Goal: Task Accomplishment & Management: Manage account settings

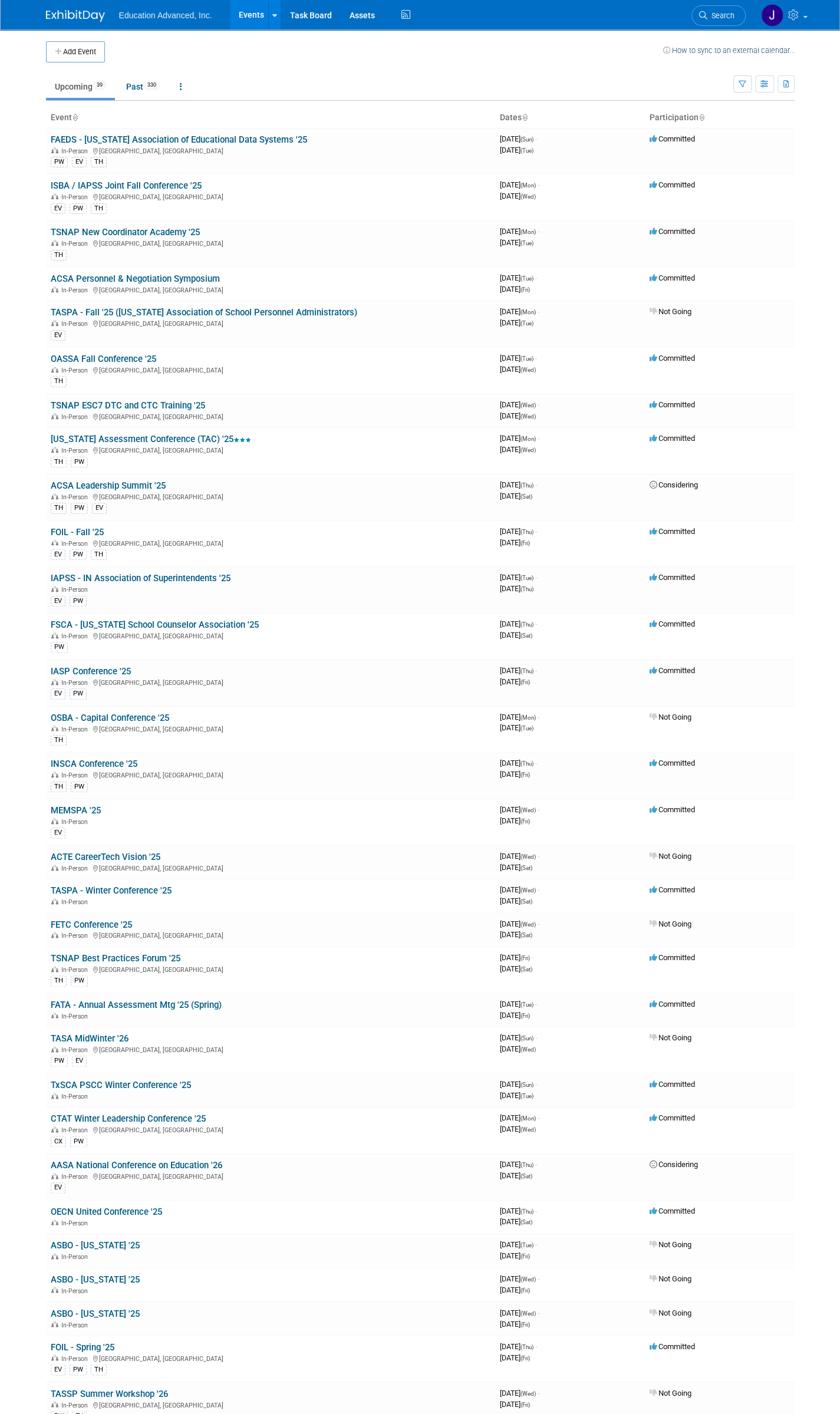
click at [85, 758] on link "INSCA Conference '25" at bounding box center [94, 763] width 87 height 10
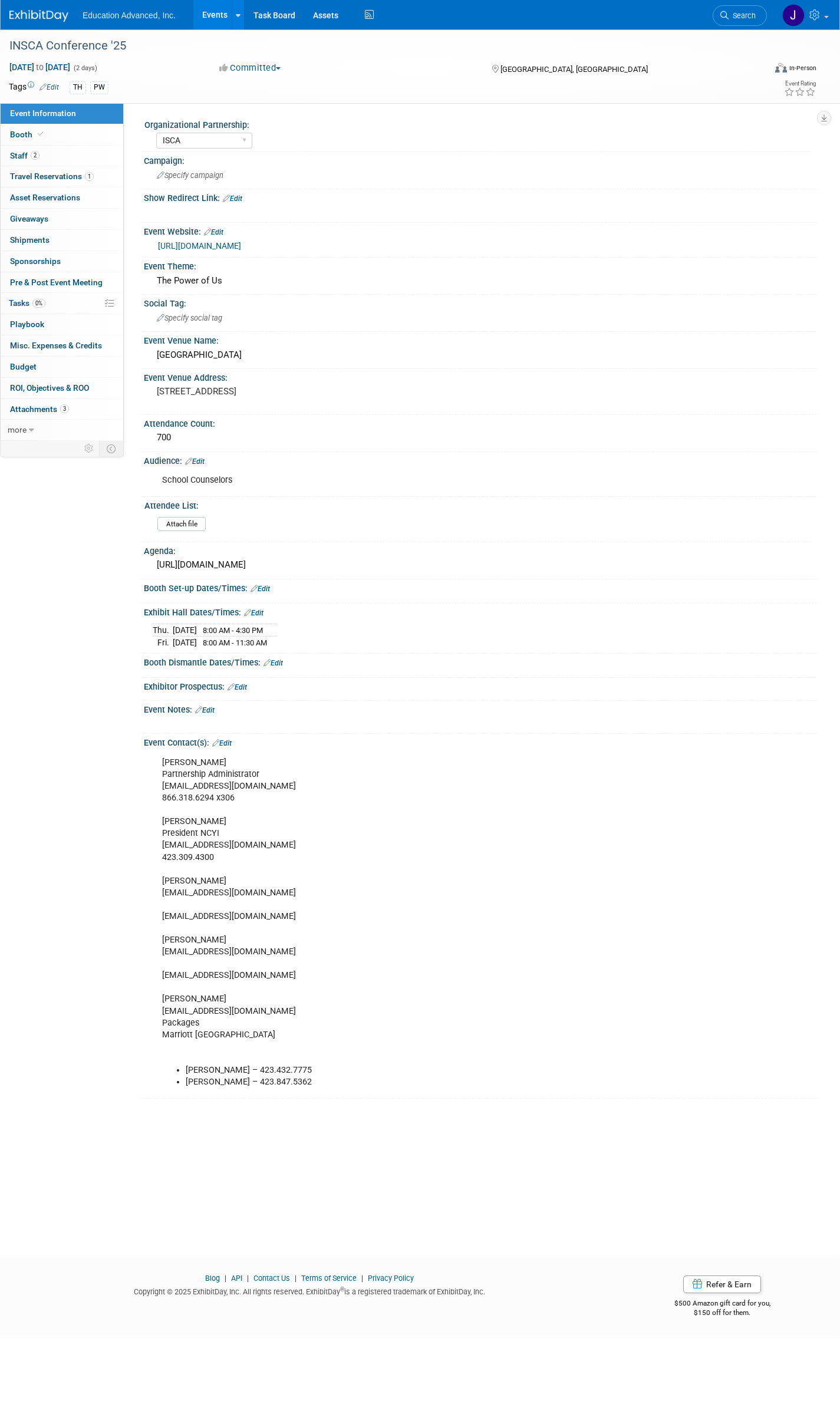
select select "ISCA"
click at [55, 87] on link "Edit" at bounding box center [49, 87] width 19 height 8
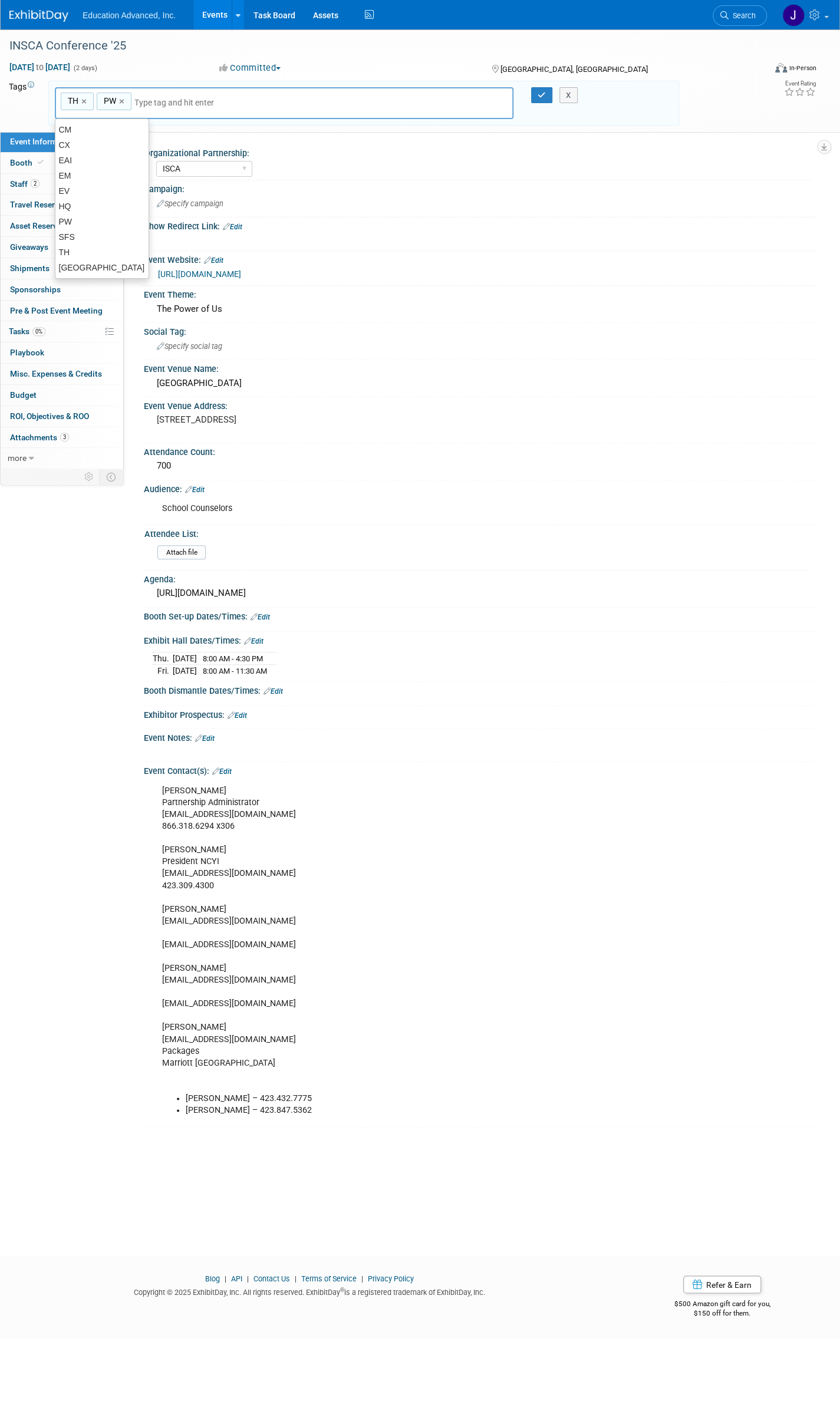
click at [84, 99] on link "×" at bounding box center [85, 102] width 7 height 13
type input "PW"
click at [541, 93] on icon "button" at bounding box center [542, 95] width 8 height 7
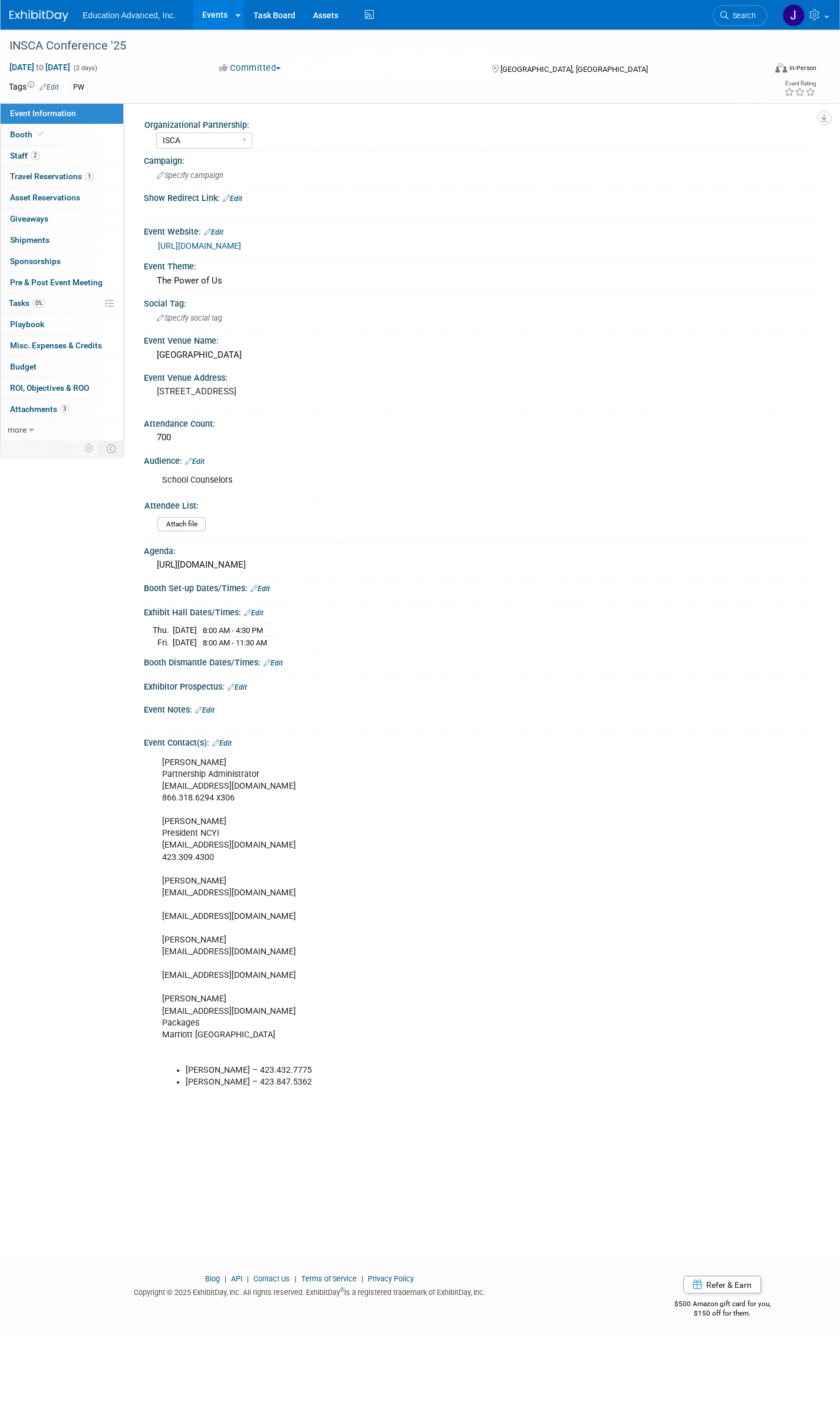
click at [37, 177] on span "Travel Reservations 1" at bounding box center [52, 176] width 84 height 10
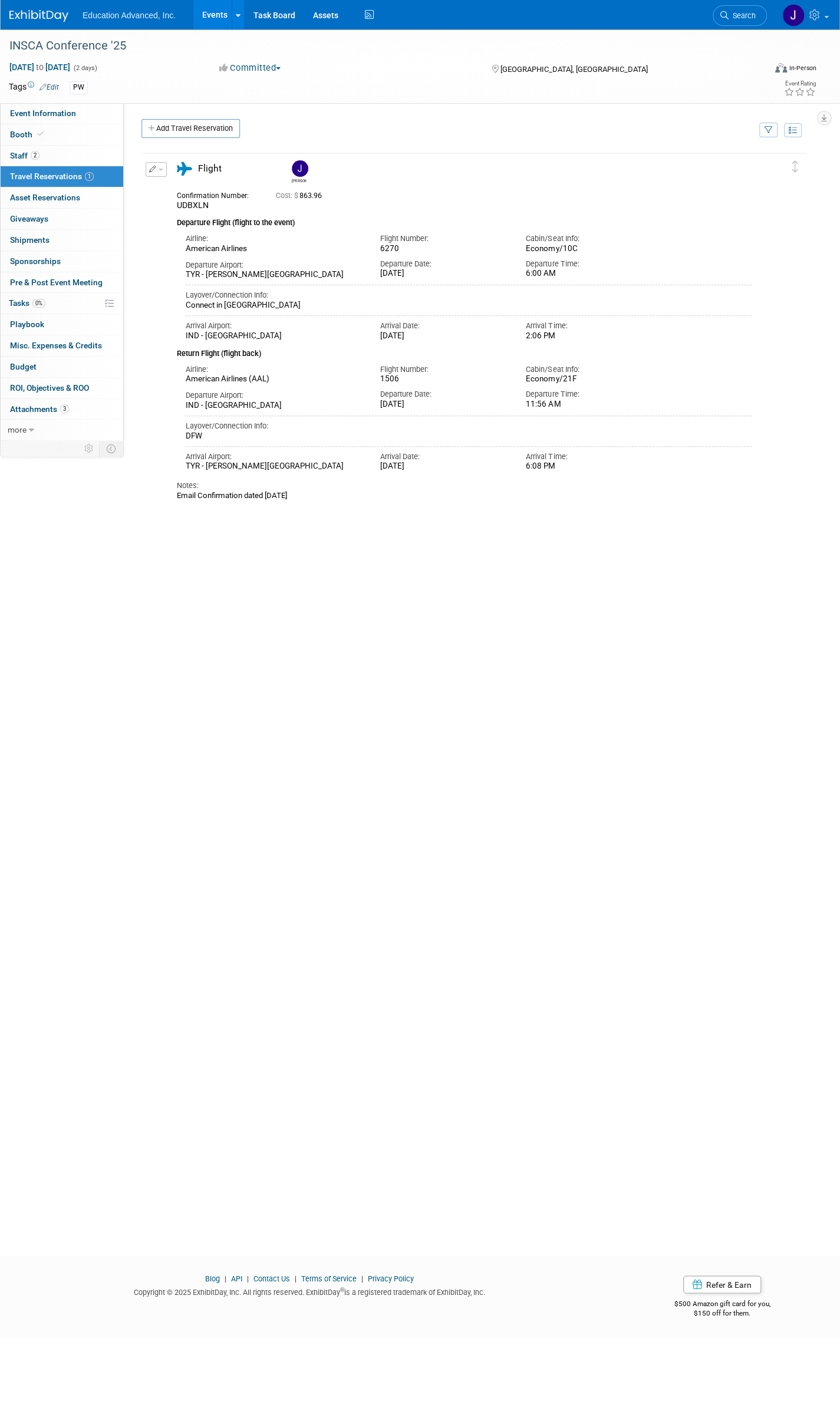
click at [179, 123] on link "Add Travel Reservation" at bounding box center [191, 129] width 99 height 19
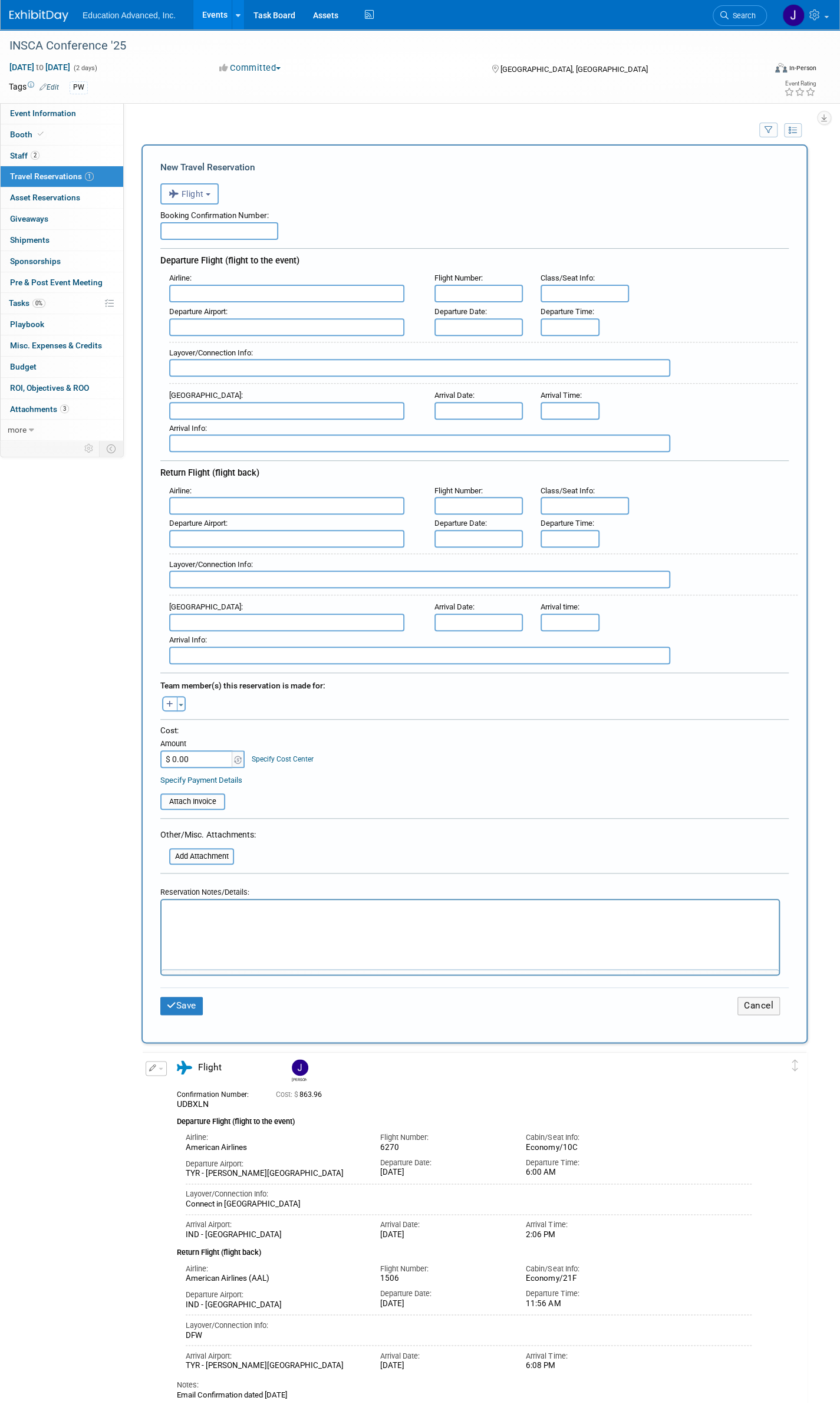
click at [202, 192] on span "Flight" at bounding box center [186, 194] width 35 height 10
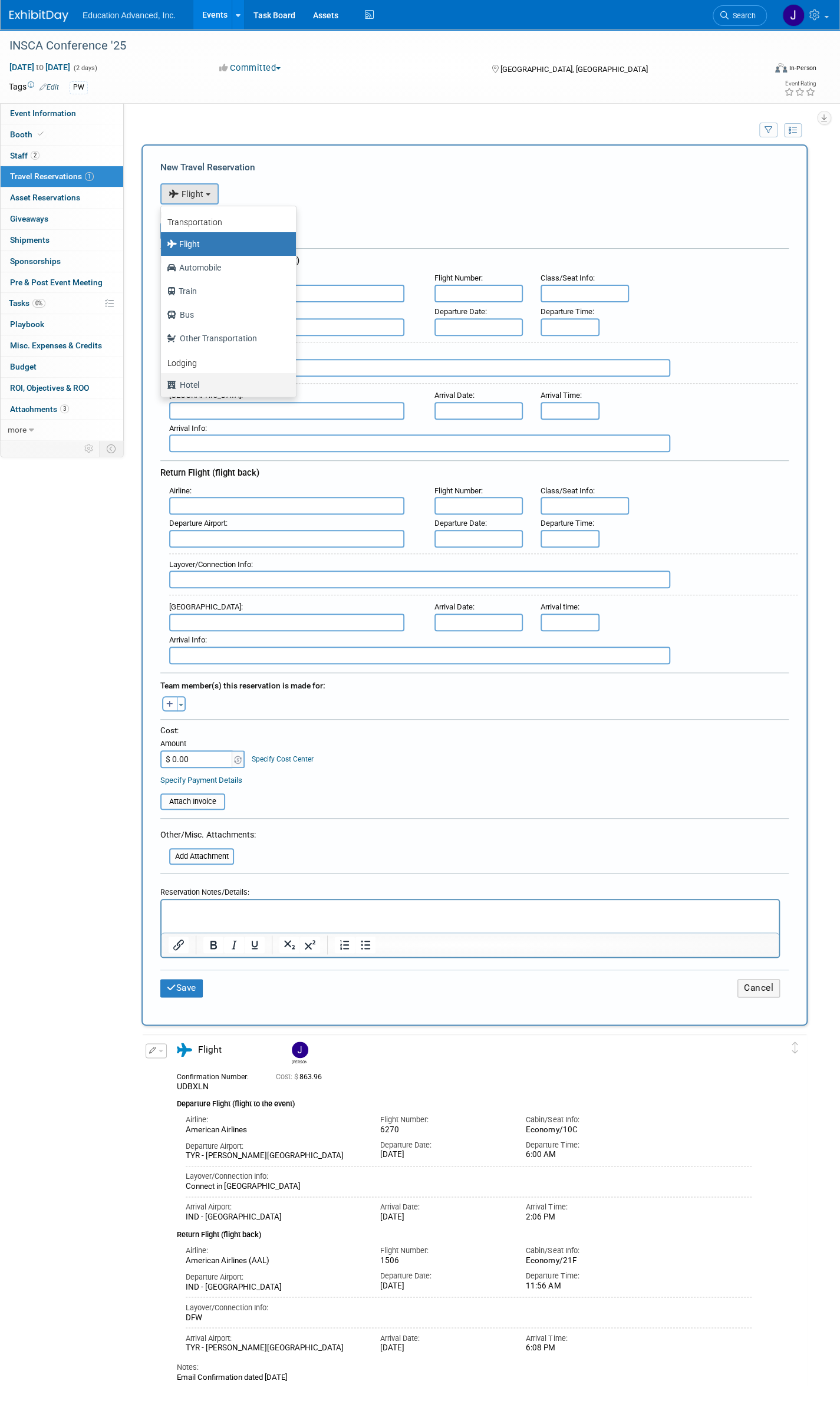
click at [195, 384] on label "Hotel" at bounding box center [225, 385] width 117 height 19
click at [163, 384] on input "Hotel" at bounding box center [158, 383] width 7 height 7
select select "6"
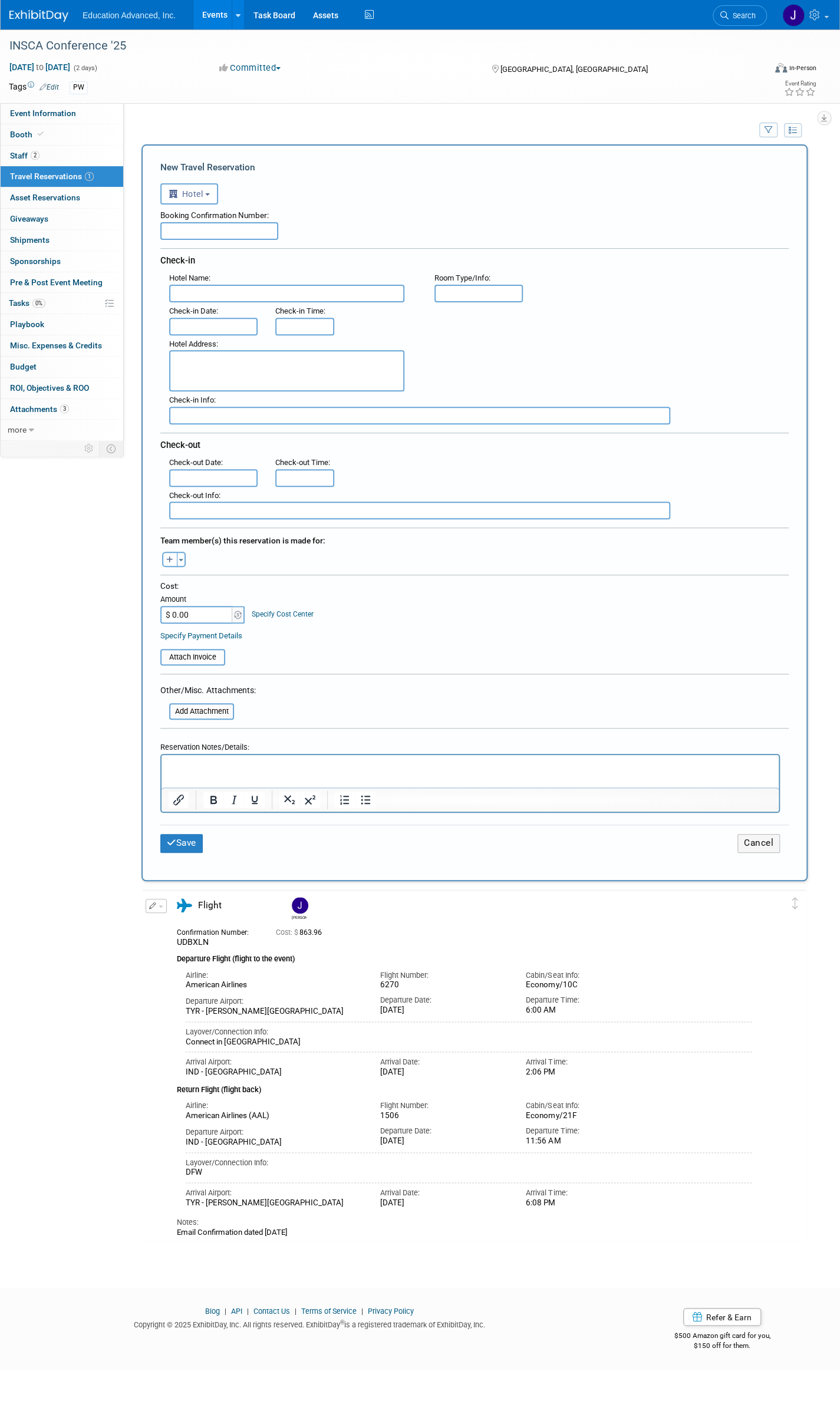
click at [189, 225] on input "text" at bounding box center [220, 231] width 118 height 18
type input "78031575"
click at [206, 290] on input "text" at bounding box center [287, 293] width 235 height 18
type input "Marriott East, Indianapolis"
click at [480, 292] on input "text" at bounding box center [479, 293] width 88 height 18
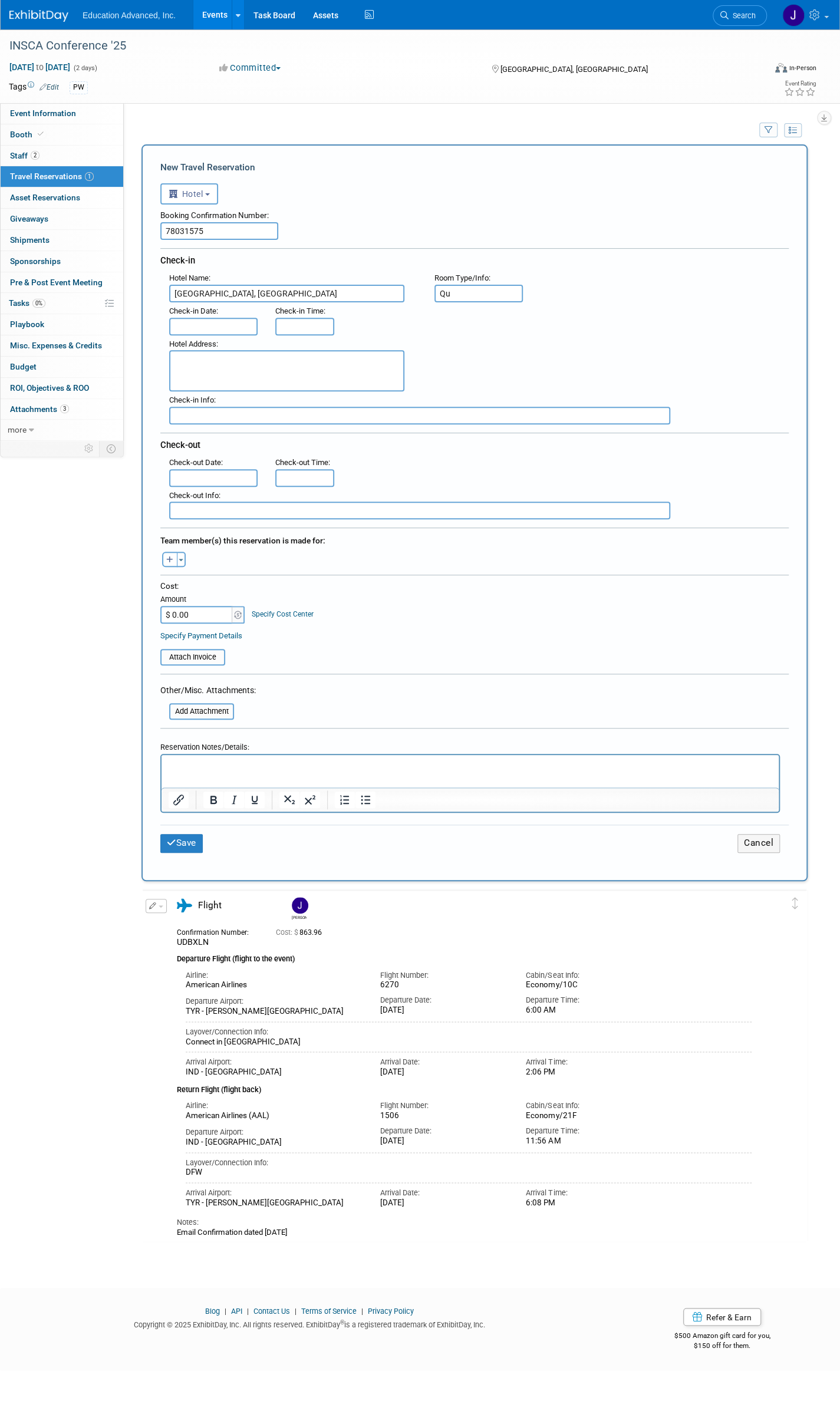
type input "Q"
type input "King or 2 Full"
click at [241, 322] on input "text" at bounding box center [214, 326] width 88 height 18
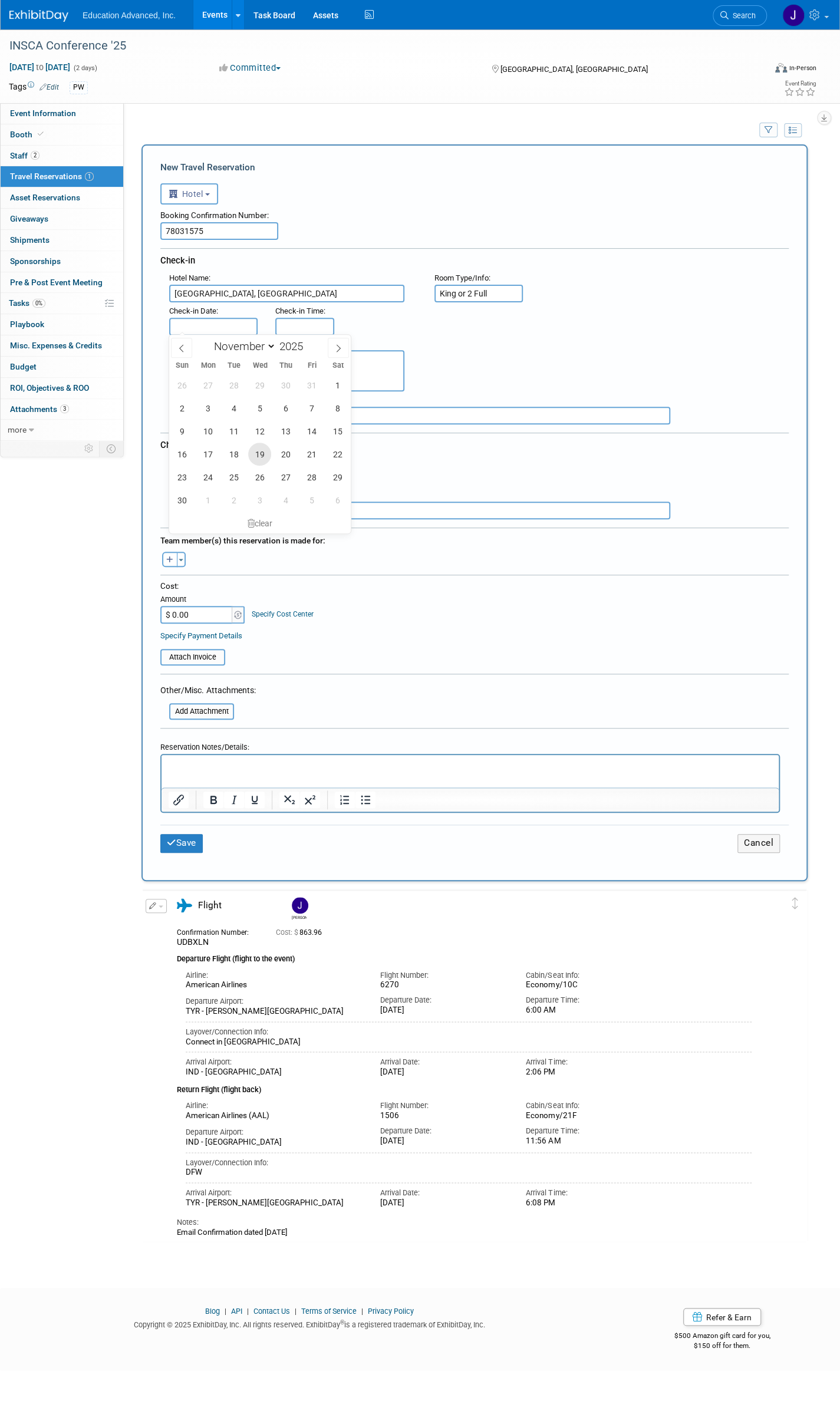
click at [259, 456] on span "19" at bounding box center [259, 454] width 23 height 23
type input "Nov 19, 2025"
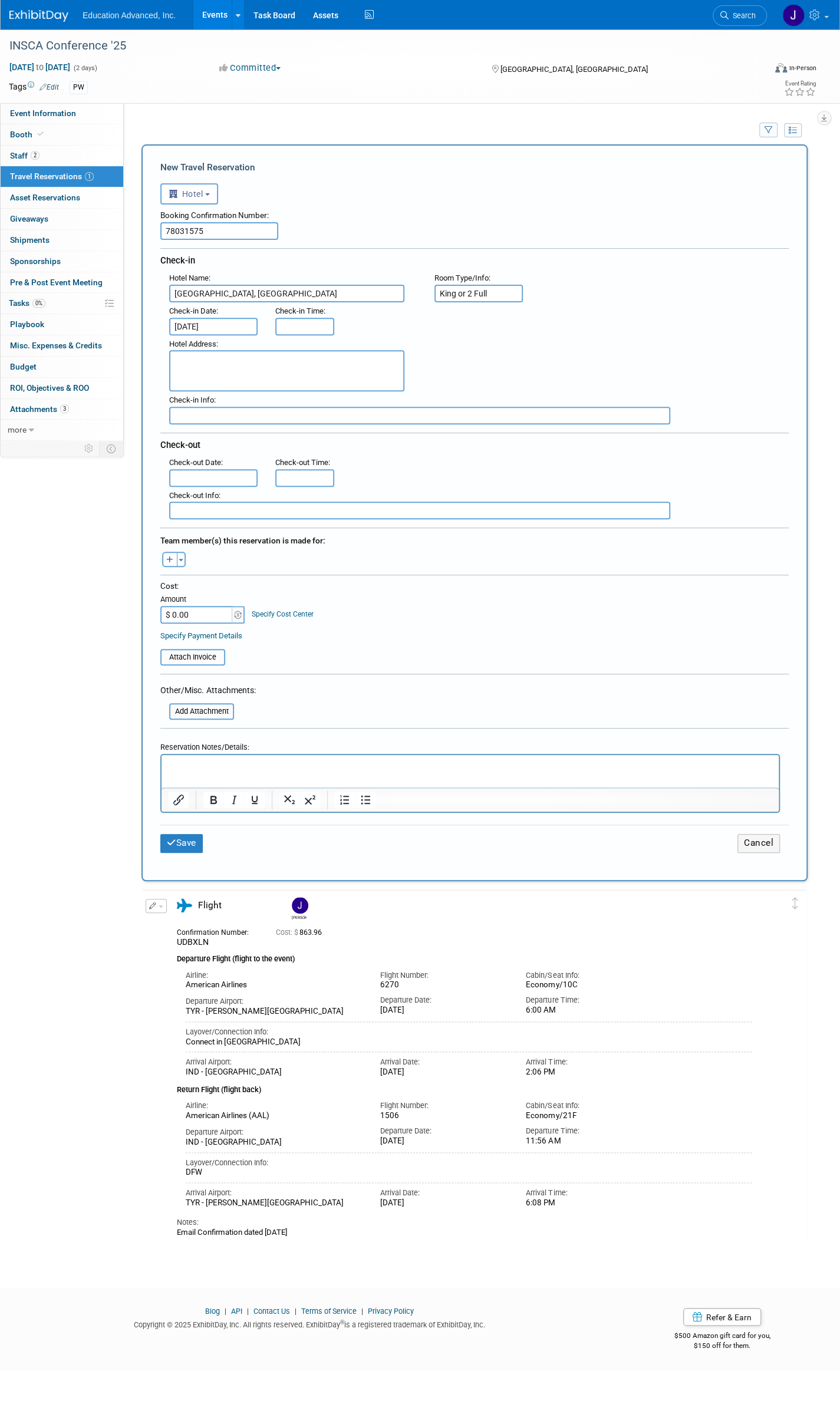
click at [310, 326] on input "text" at bounding box center [305, 326] width 59 height 18
click at [307, 353] on span at bounding box center [303, 355] width 21 height 21
click at [405, 380] on button "PM" at bounding box center [406, 379] width 21 height 20
click at [405, 379] on button "AM" at bounding box center [406, 379] width 21 height 20
type input "4:00 PM"
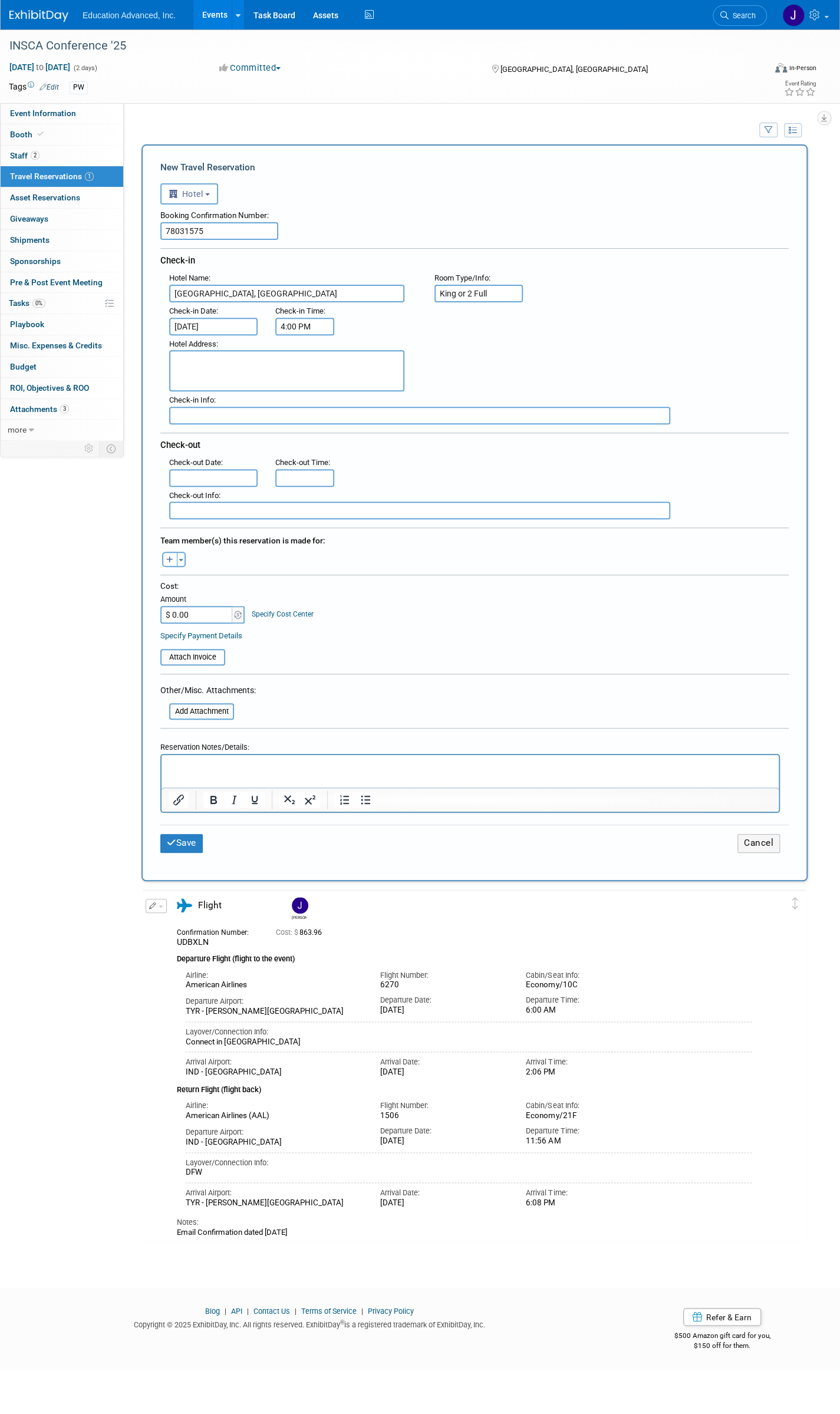
click at [239, 367] on textarea at bounding box center [287, 371] width 235 height 41
click at [220, 364] on textarea at bounding box center [287, 371] width 235 height 41
click at [225, 368] on textarea at bounding box center [287, 371] width 235 height 41
click at [209, 360] on textarea at bounding box center [287, 371] width 235 height 41
type textarea "7202 East 21st Street Indianapolis, IN 46219"
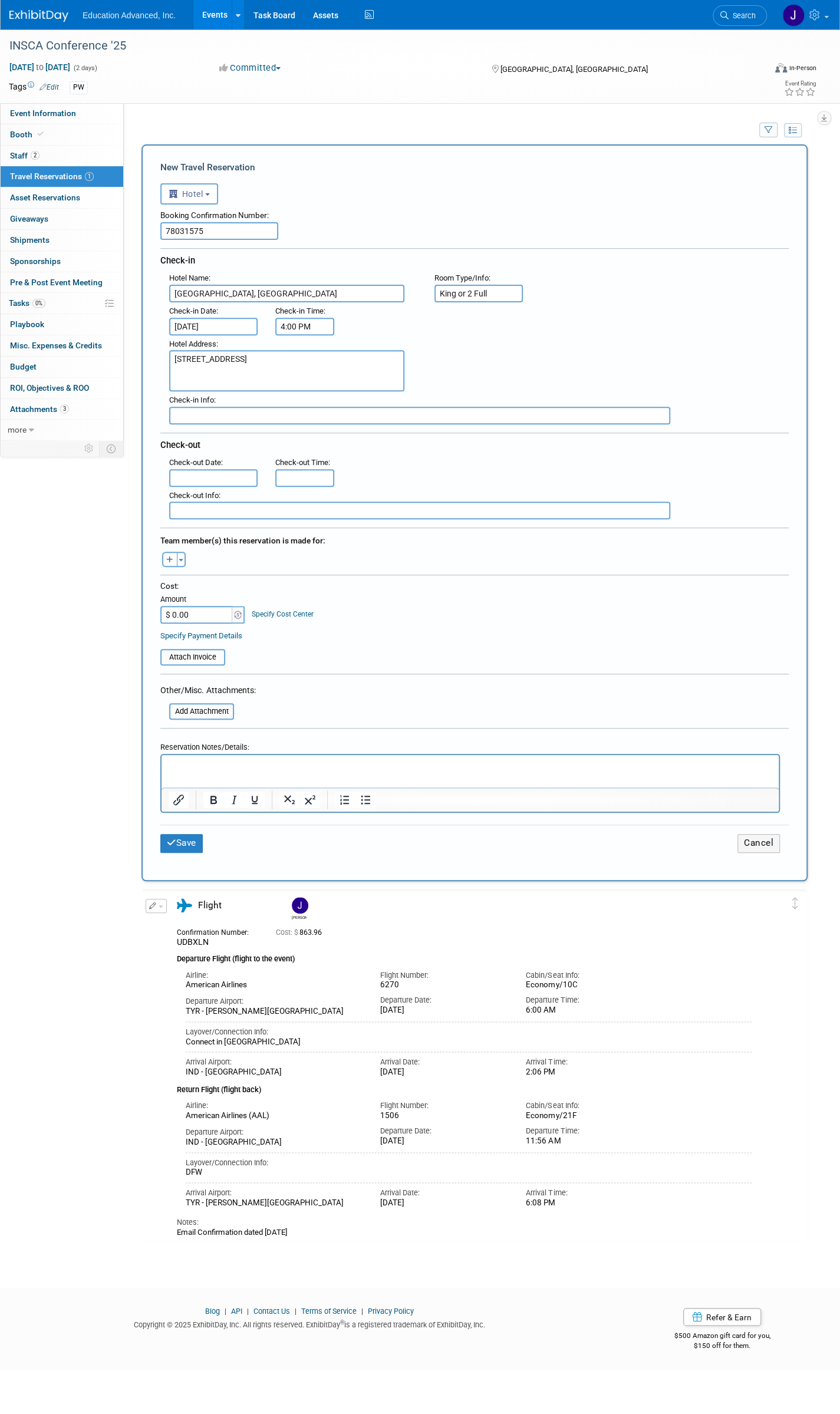
click at [195, 415] on input "text" at bounding box center [420, 416] width 501 height 18
click at [195, 476] on input "text" at bounding box center [214, 478] width 88 height 18
click at [311, 606] on span "21" at bounding box center [311, 605] width 23 height 23
type input "Nov 21, 2025"
click at [303, 475] on input "11:00 AM" at bounding box center [305, 478] width 59 height 18
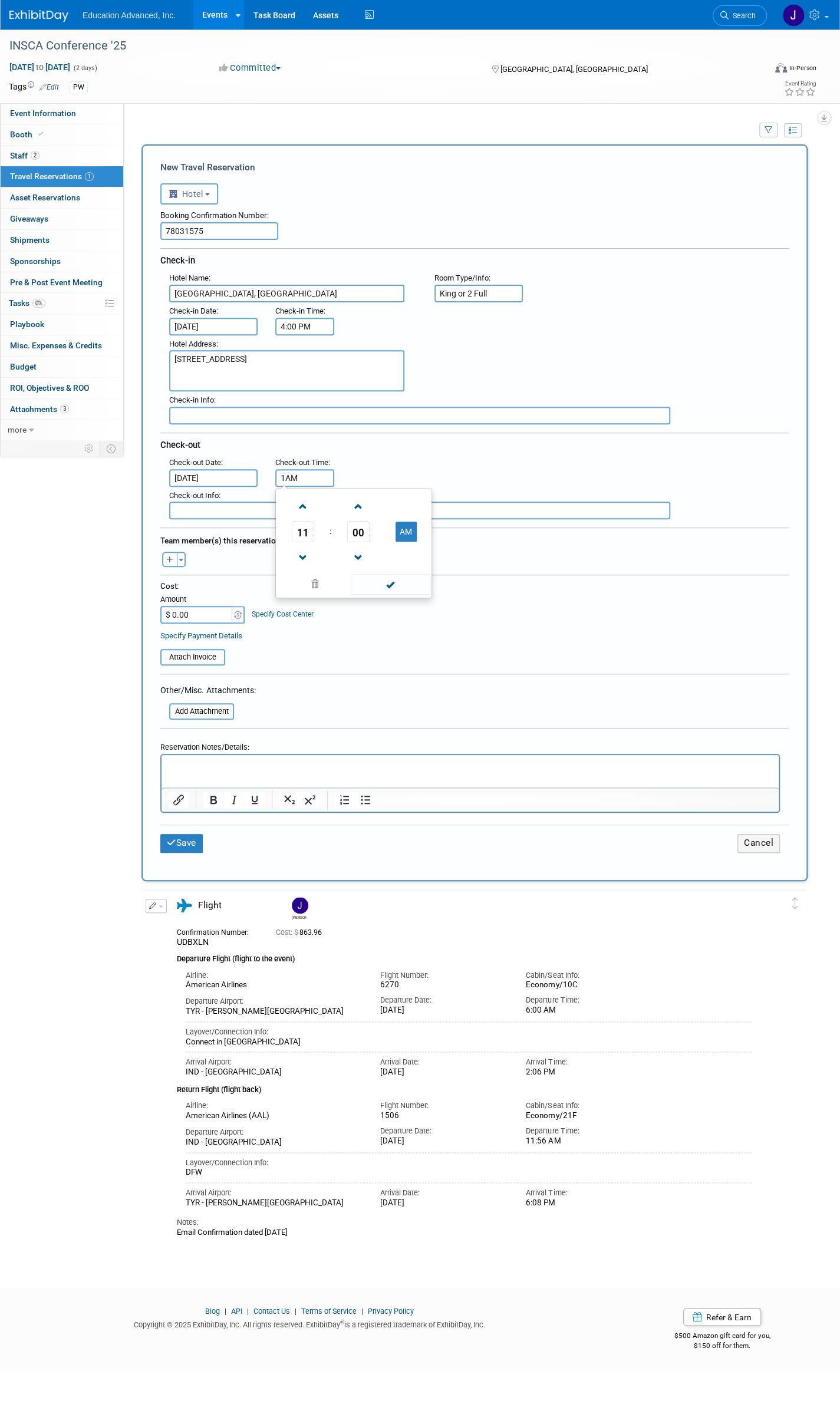
click at [301, 502] on span at bounding box center [303, 507] width 21 height 21
type input "12:00 PM"
click at [199, 567] on div "Team member(s) this reservation is made for: Aaron remove Aimee remove remove r…" at bounding box center [475, 548] width 629 height 42
click at [164, 555] on button "button" at bounding box center [169, 559] width 15 height 15
select select
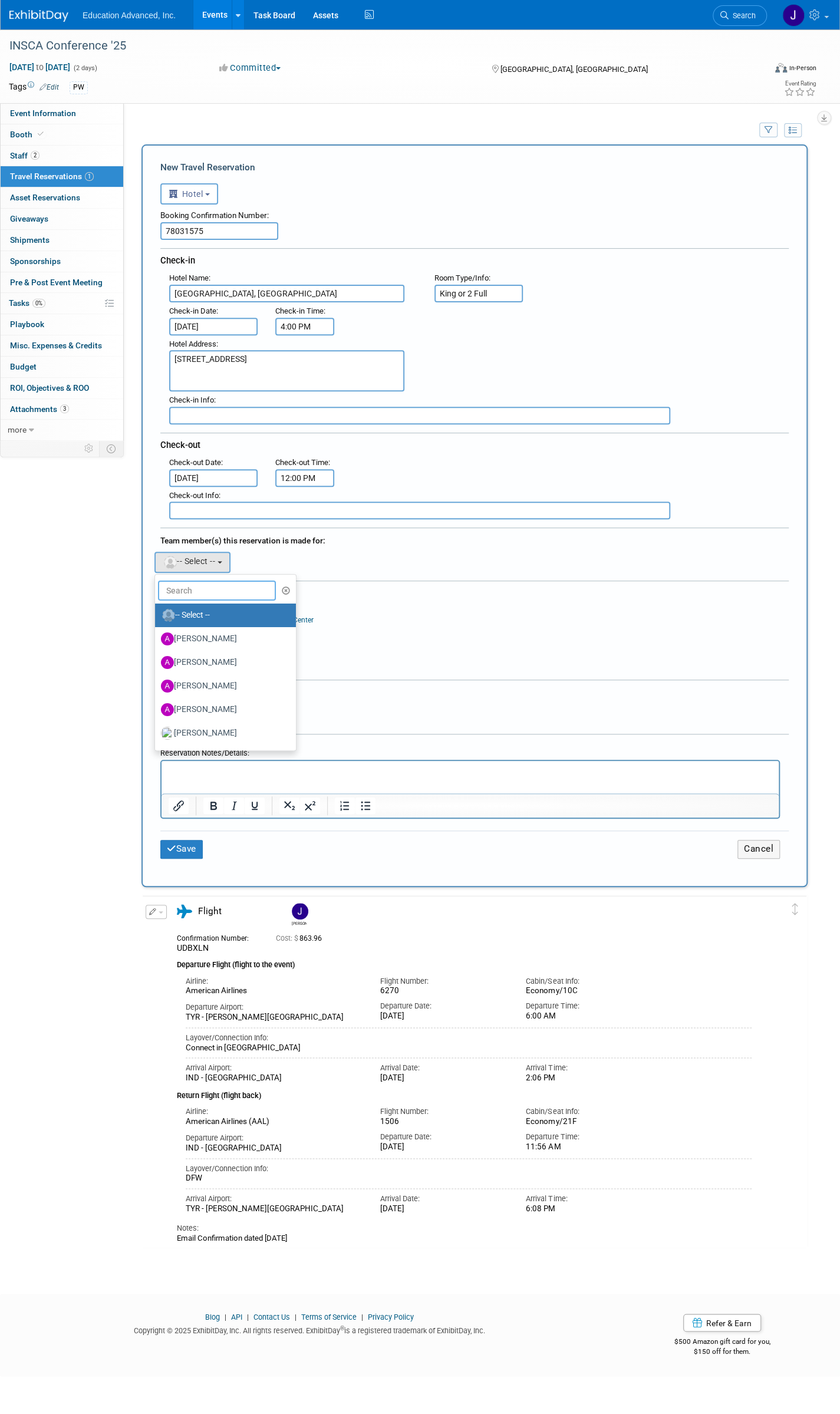
click at [197, 588] on input "text" at bounding box center [217, 590] width 118 height 20
type input "Jennifer"
click at [204, 612] on label "Jennifer Knipp (me)" at bounding box center [222, 615] width 123 height 19
click at [157, 612] on input "Jennifer Knipp (me)" at bounding box center [153, 614] width 7 height 7
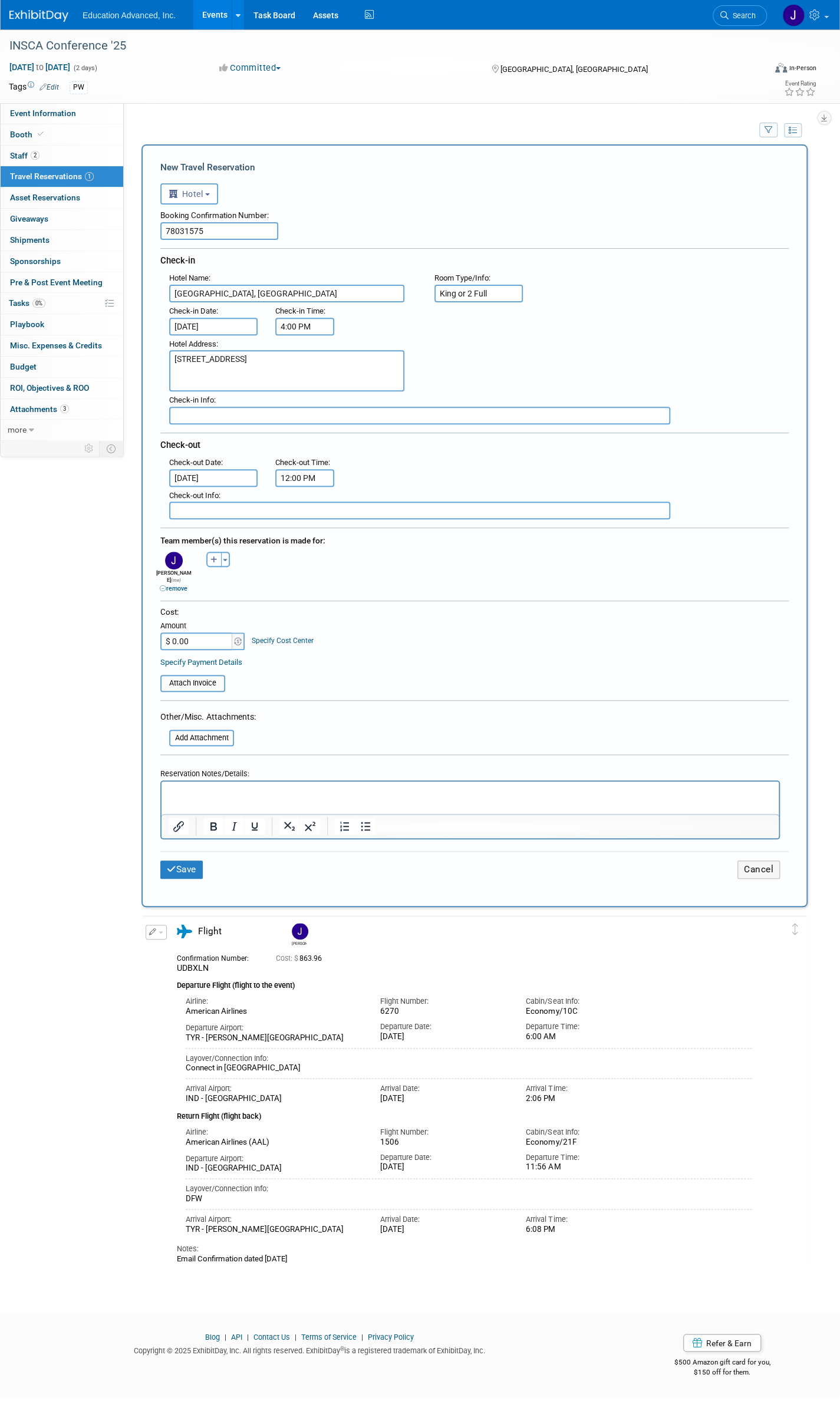
click at [217, 632] on input "$ 0.00" at bounding box center [197, 641] width 74 height 18
type input "$ 339.30"
click at [187, 790] on p "Rich Text Area. Press ALT-0 for help." at bounding box center [470, 792] width 603 height 13
click at [186, 861] on button "Save" at bounding box center [182, 869] width 43 height 18
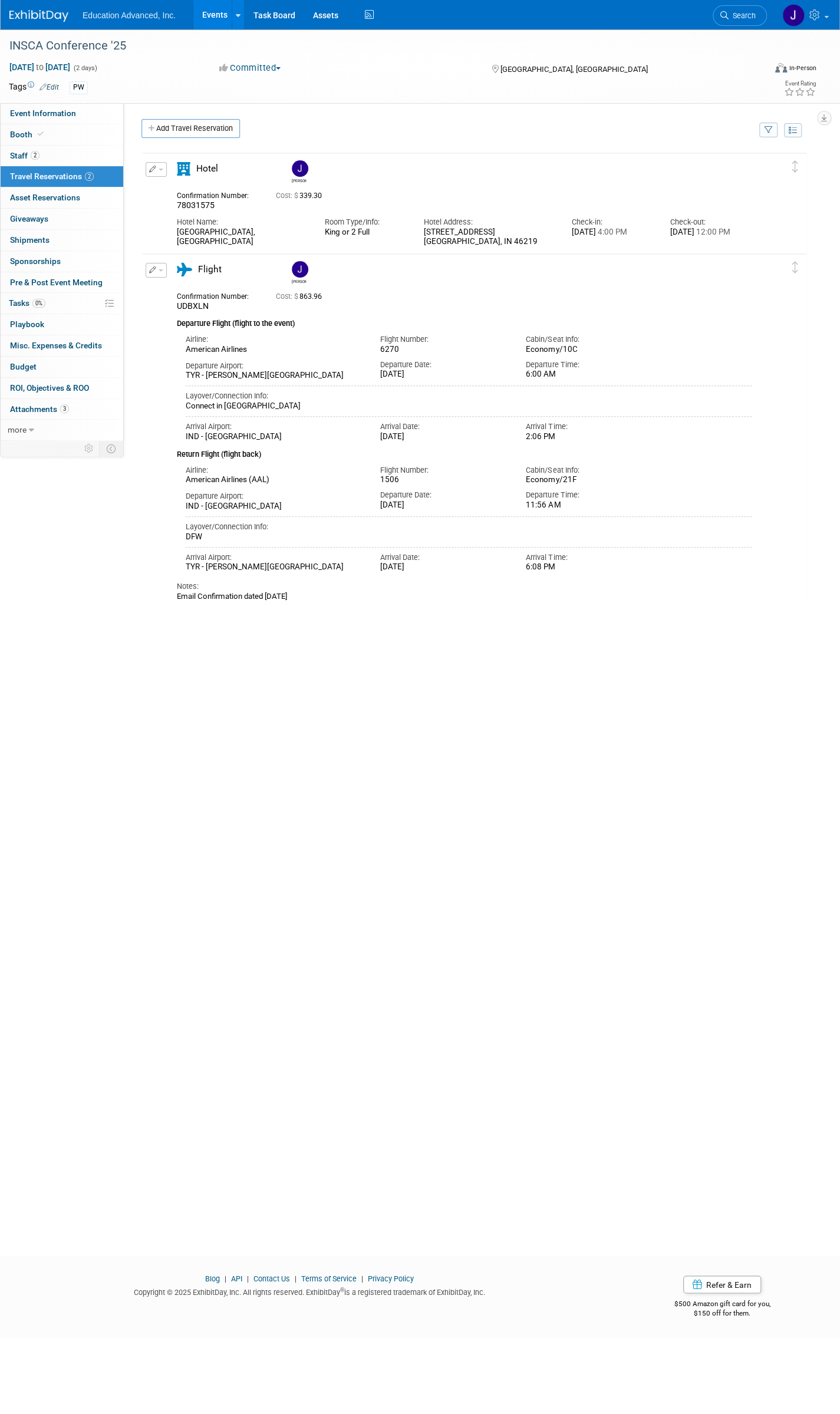
click at [29, 410] on span "Attachments 3" at bounding box center [40, 409] width 59 height 10
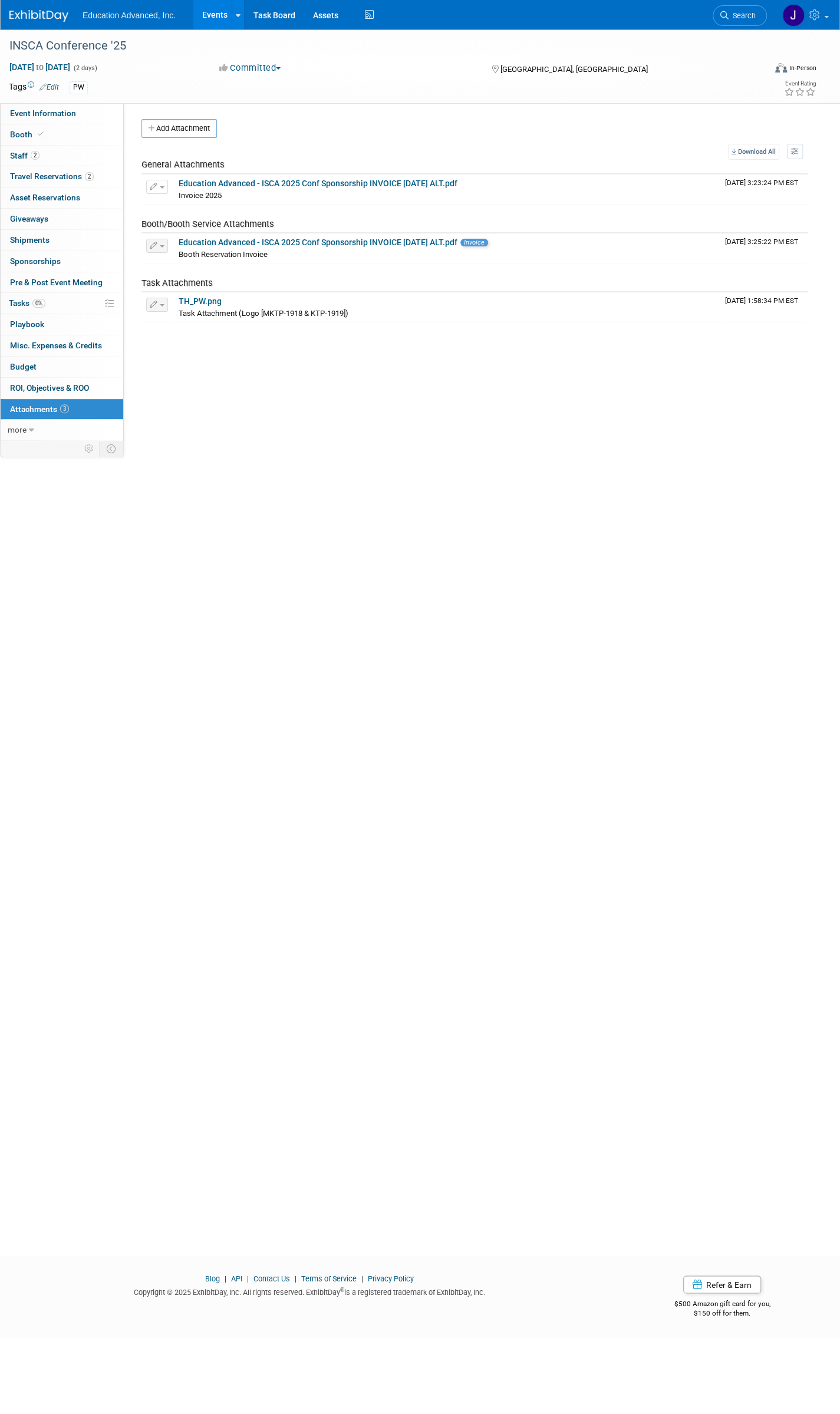
click at [217, 242] on link "Education Advanced - ISCA 2025 Conf Sponsorship INVOICE 3-11-2025 ALT.pdf" at bounding box center [318, 242] width 279 height 10
click at [195, 299] on link "TH_PW.png" at bounding box center [200, 301] width 43 height 10
click at [26, 134] on span "Booth" at bounding box center [28, 134] width 36 height 10
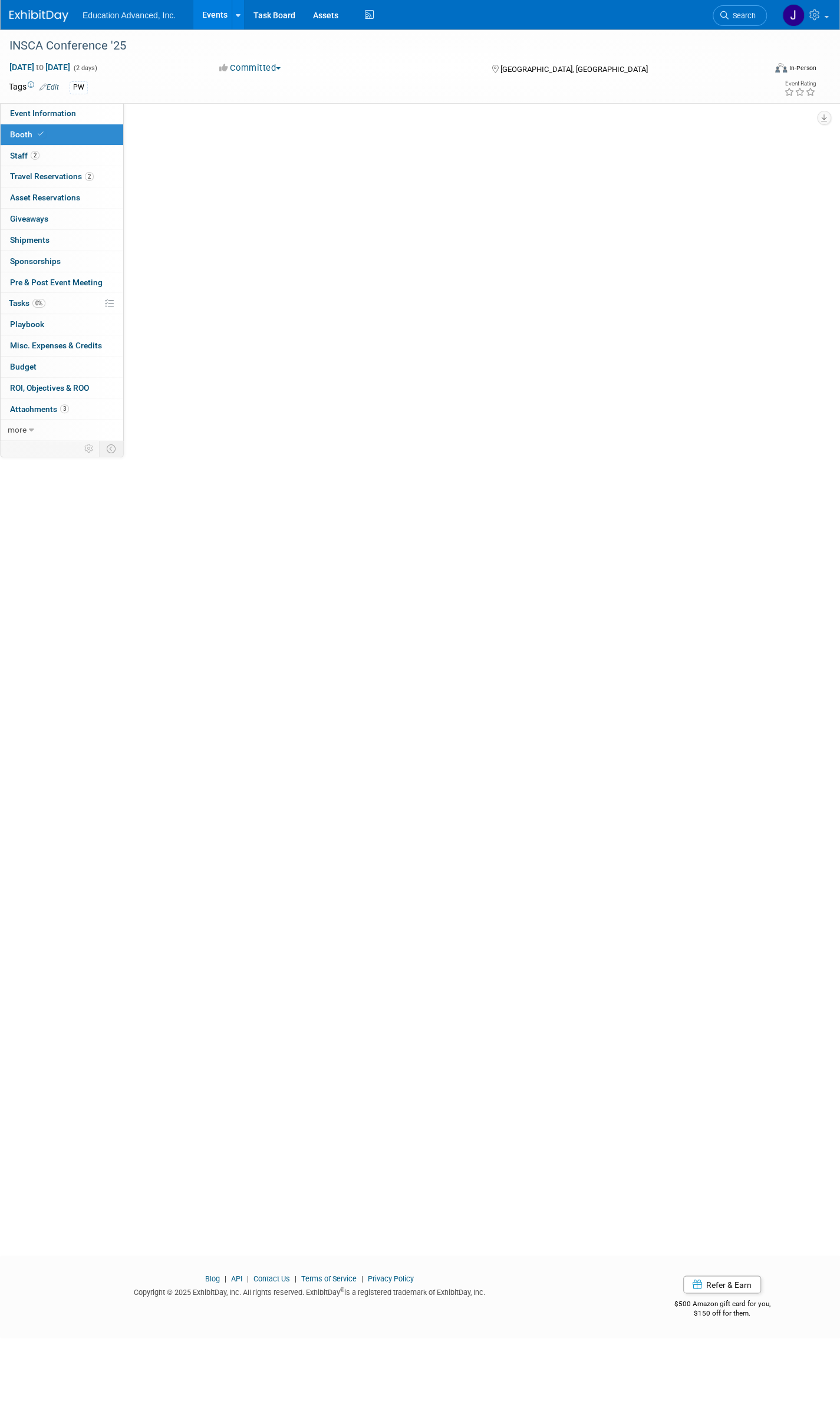
select select "Education Advanced, Inc."
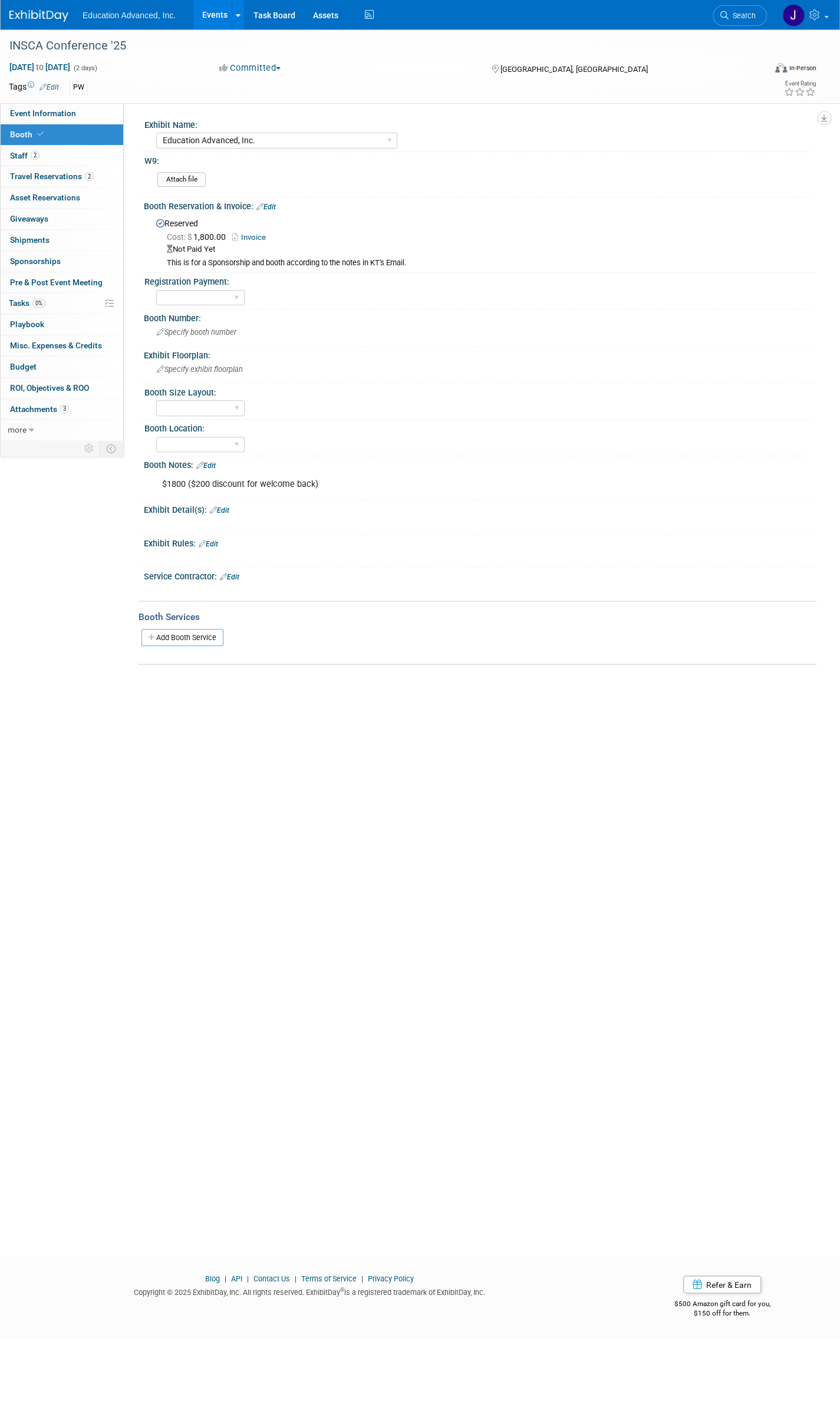
click at [214, 461] on link "Edit" at bounding box center [206, 465] width 19 height 8
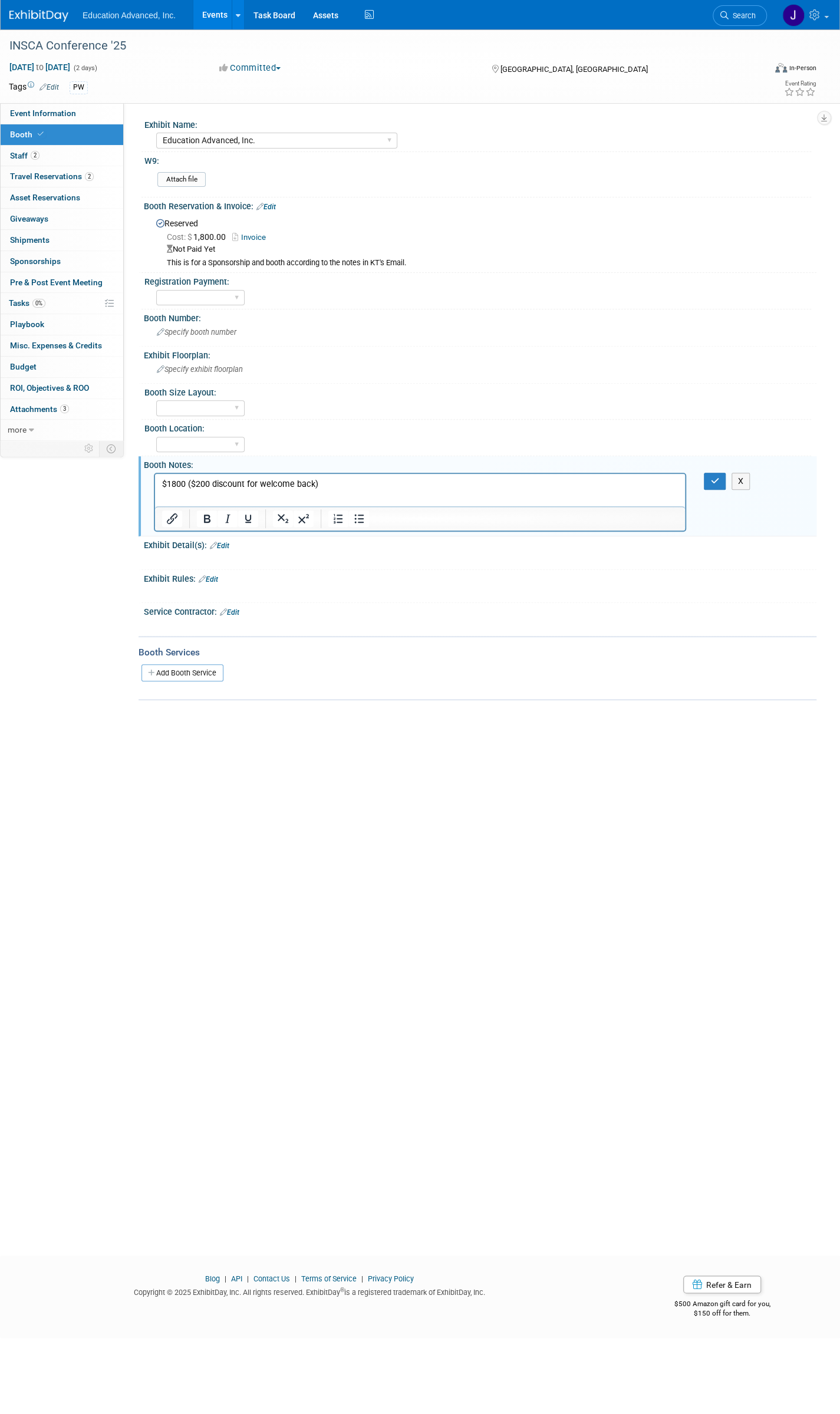
click at [343, 485] on p "$1800 ($200 discount for welcome back)" at bounding box center [420, 485] width 517 height 12
click at [710, 476] on button "button" at bounding box center [715, 481] width 22 height 17
